Goal: Information Seeking & Learning: Understand process/instructions

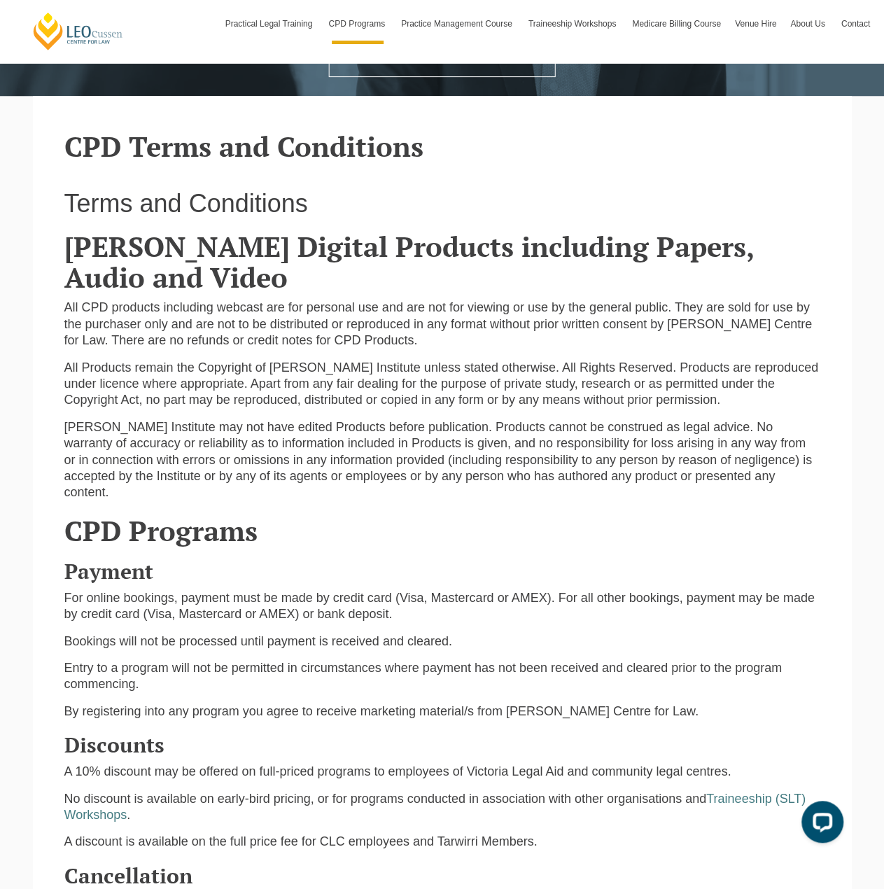
scroll to position [350, 0]
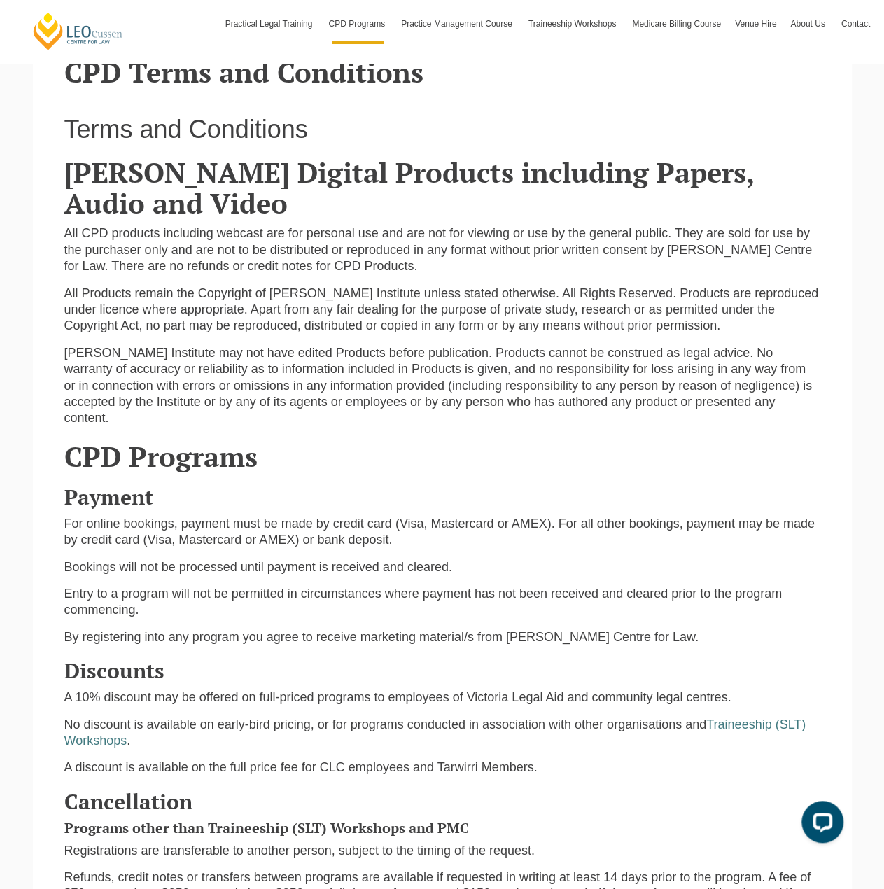
drag, startPoint x: 333, startPoint y: 425, endPoint x: 297, endPoint y: 400, distance: 44.3
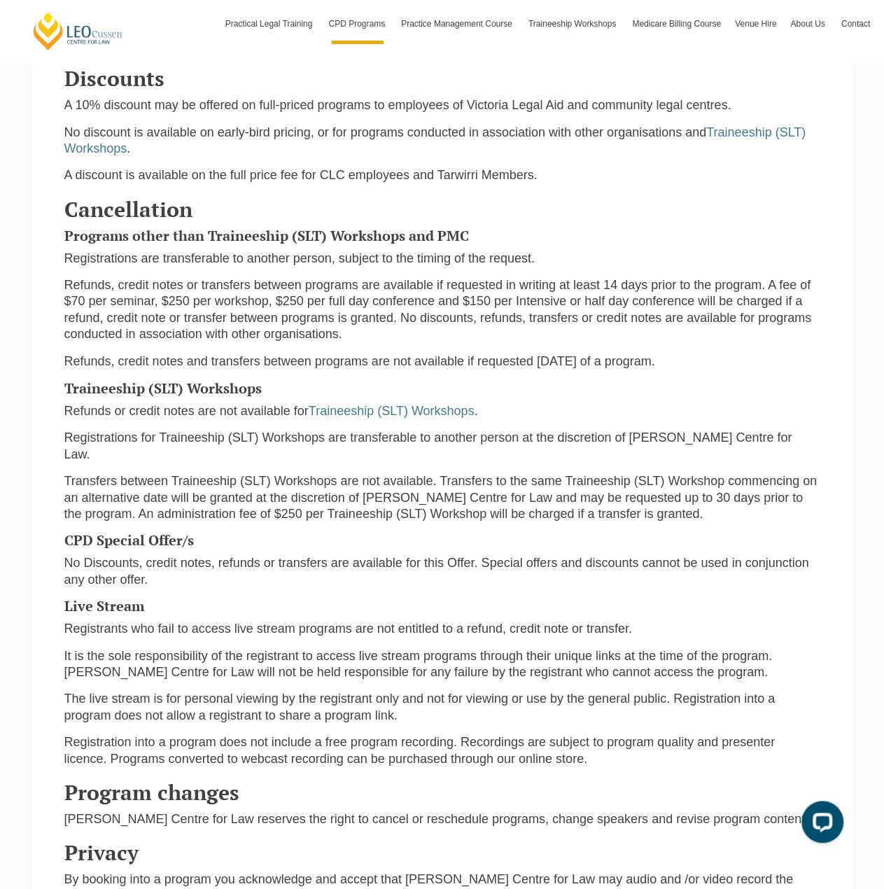
scroll to position [1190, 0]
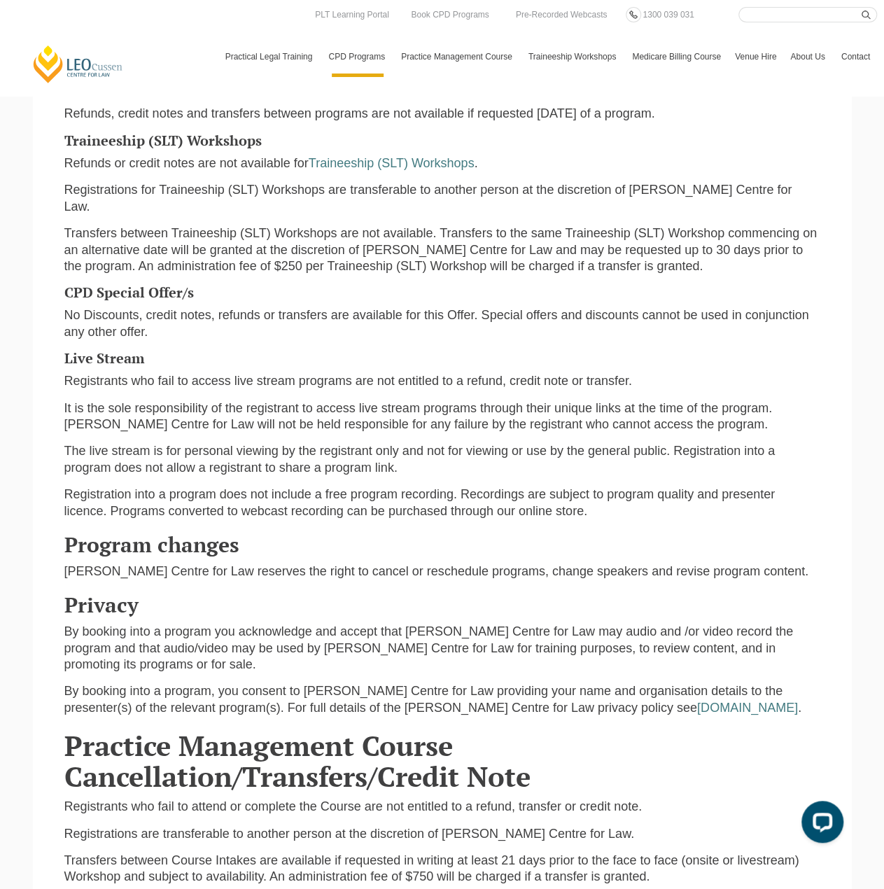
click at [437, 253] on p "Transfers between Traineeship (SLT) Workshops are not available. Transfers to t…" at bounding box center [442, 249] width 756 height 49
drag, startPoint x: 435, startPoint y: 248, endPoint x: 425, endPoint y: 243, distance: 11.3
click at [361, 227] on p "Transfers between Traineeship (SLT) Workshops are not available. Transfers to t…" at bounding box center [442, 249] width 756 height 49
drag, startPoint x: 356, startPoint y: 229, endPoint x: 311, endPoint y: 218, distance: 46.8
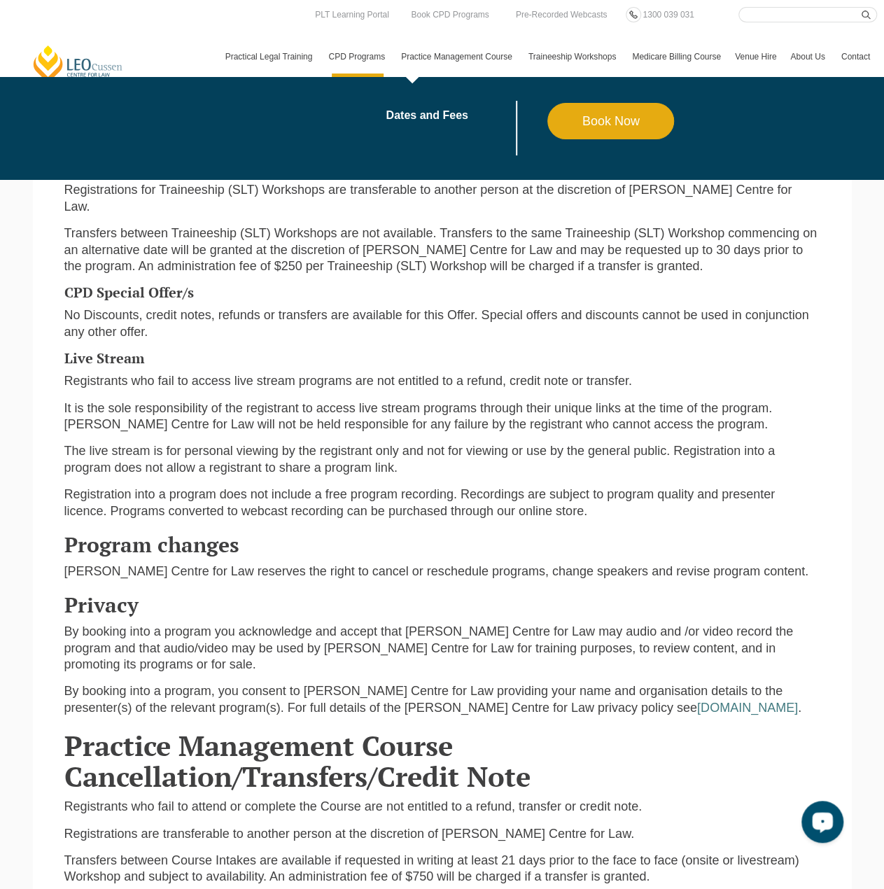
drag, startPoint x: 491, startPoint y: 104, endPoint x: 483, endPoint y: 121, distance: 19.4
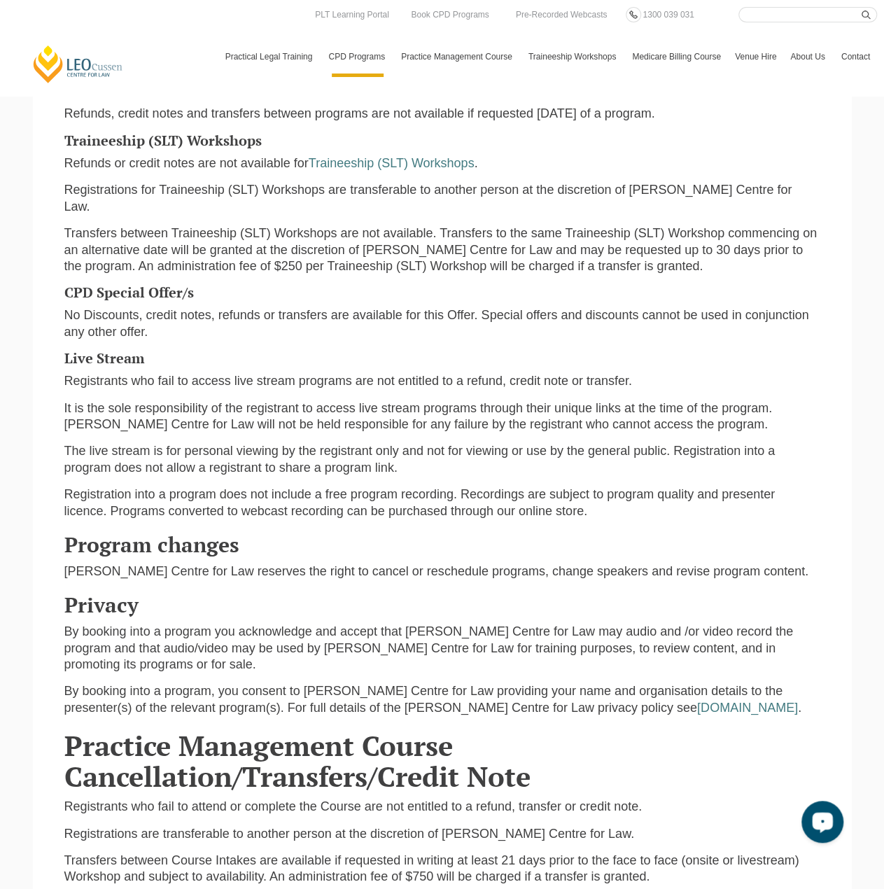
drag, startPoint x: 483, startPoint y: 121, endPoint x: 373, endPoint y: 197, distance: 133.3
click at [373, 195] on p "Registrations for Traineeship (SLT) Workshops are transferable to another perso…" at bounding box center [442, 197] width 756 height 33
drag, startPoint x: 368, startPoint y: 217, endPoint x: 326, endPoint y: 219, distance: 42.0
